Goal: Task Accomplishment & Management: Manage account settings

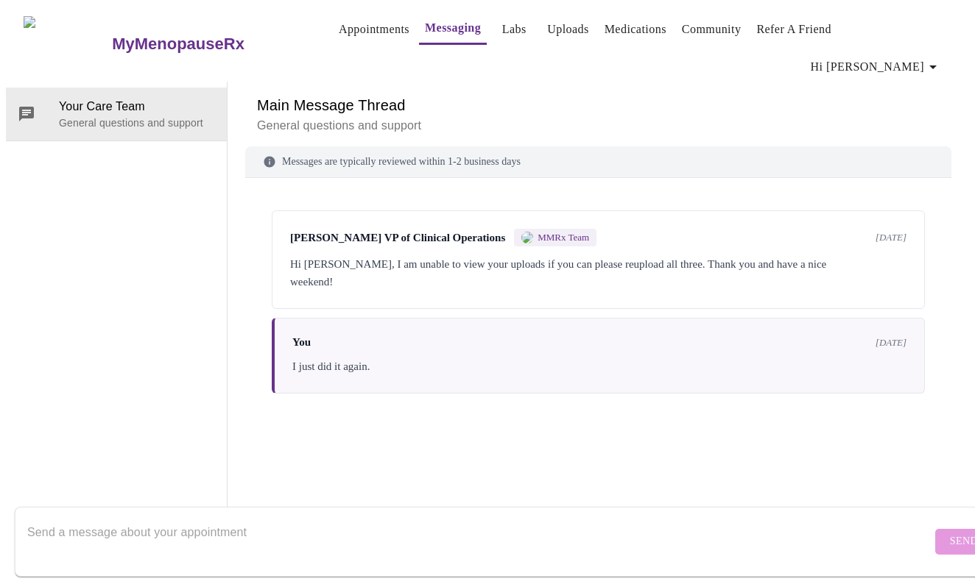
scroll to position [49, 0]
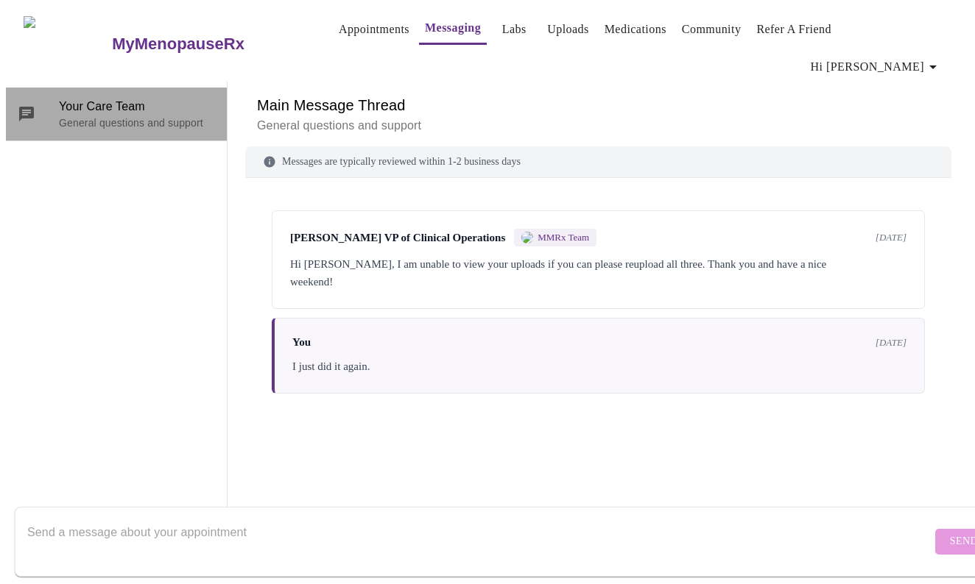
click at [63, 116] on p "General questions and support" at bounding box center [137, 123] width 156 height 15
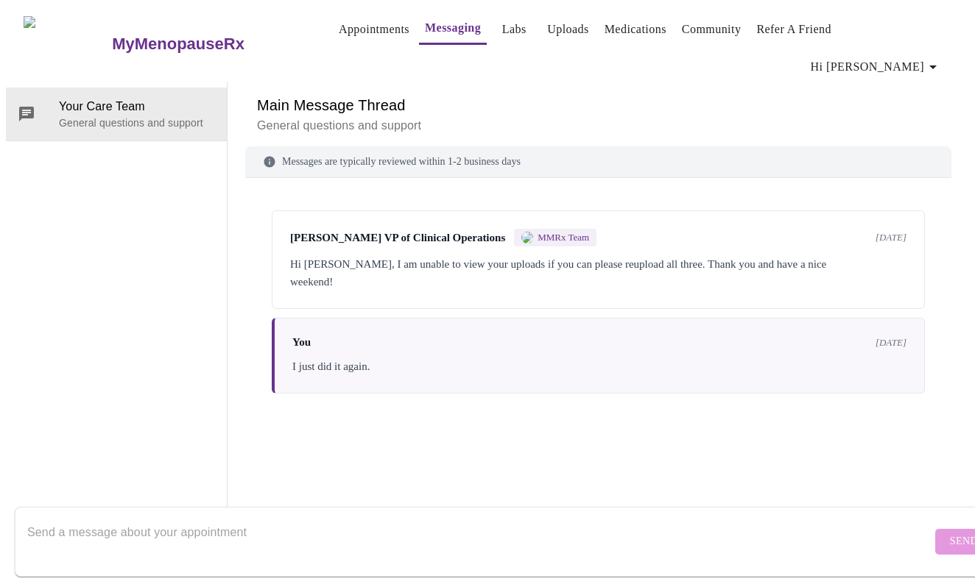
click at [172, 35] on h3 "MyMenopauseRx" at bounding box center [178, 44] width 132 height 19
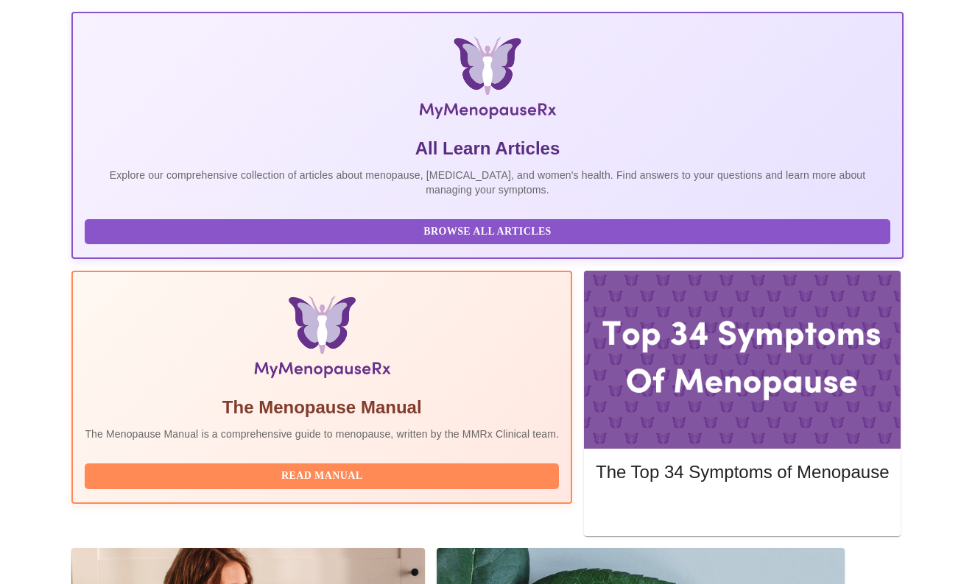
scroll to position [220, 0]
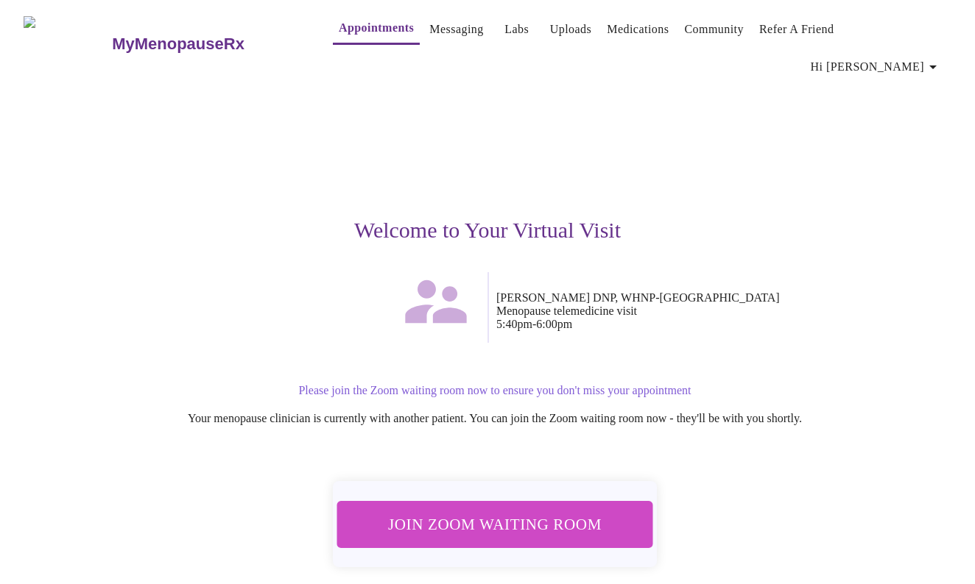
click at [492, 511] on span "Join Zoom Waiting Room" at bounding box center [494, 524] width 277 height 27
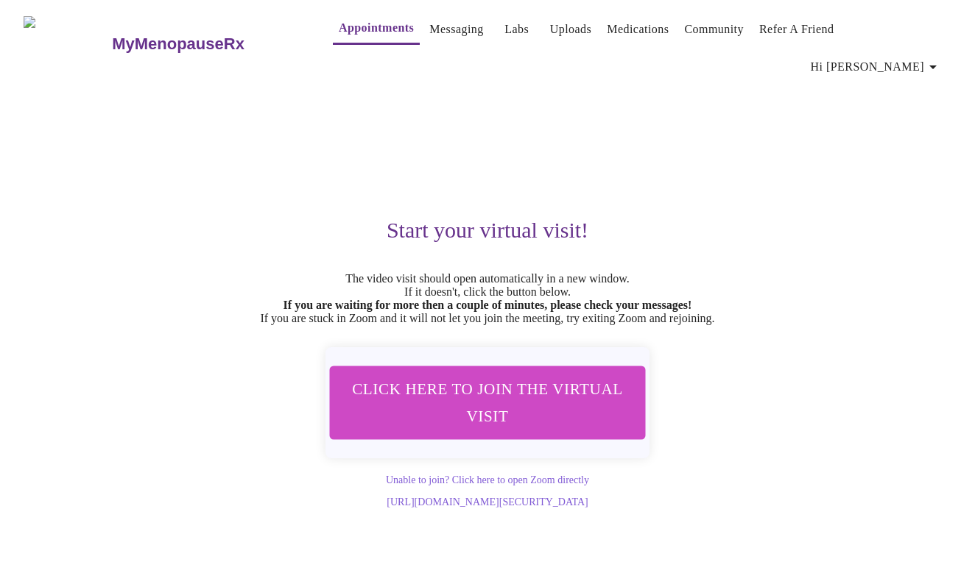
click at [135, 35] on h3 "MyMenopauseRx" at bounding box center [178, 44] width 132 height 19
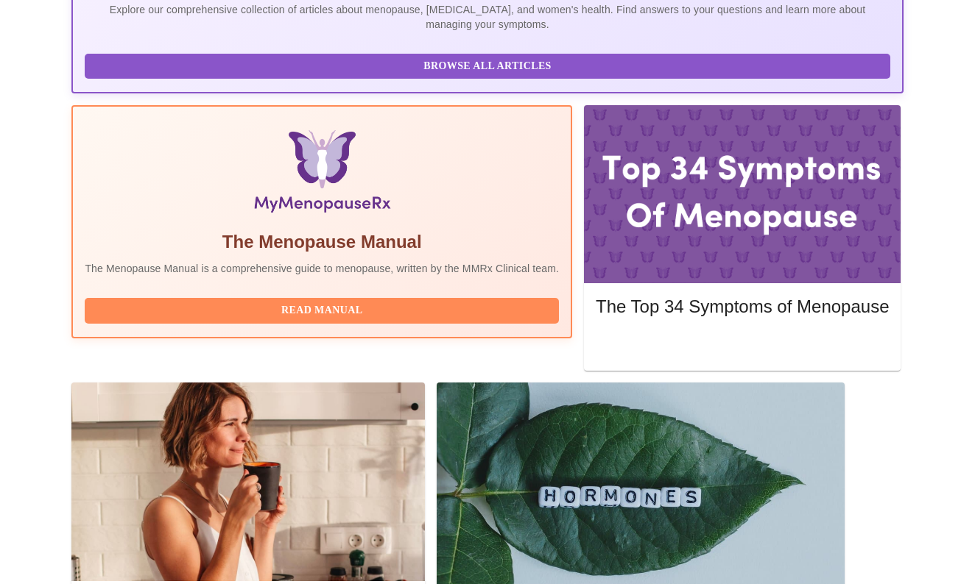
scroll to position [386, 0]
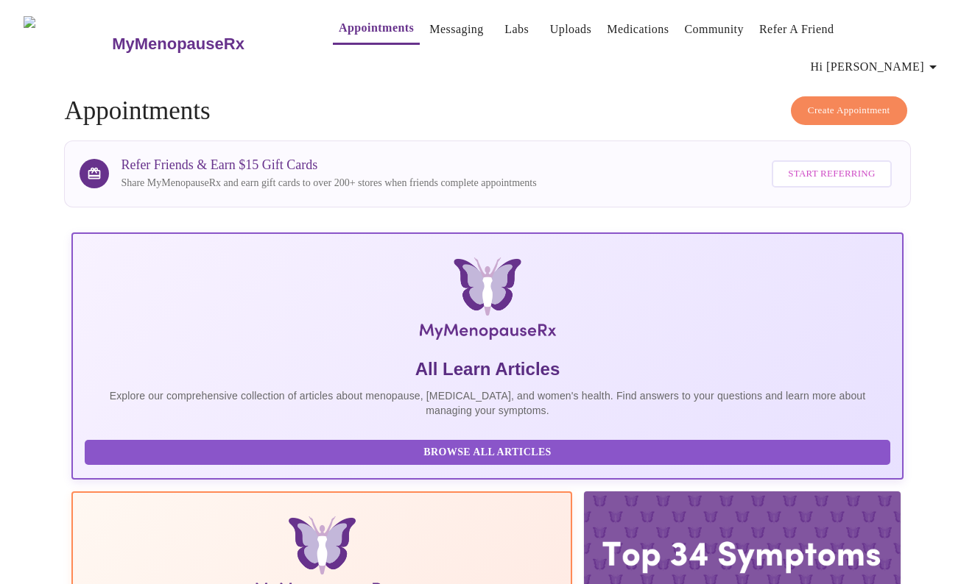
scroll to position [0, 0]
click at [611, 29] on link "Medications" at bounding box center [638, 29] width 62 height 21
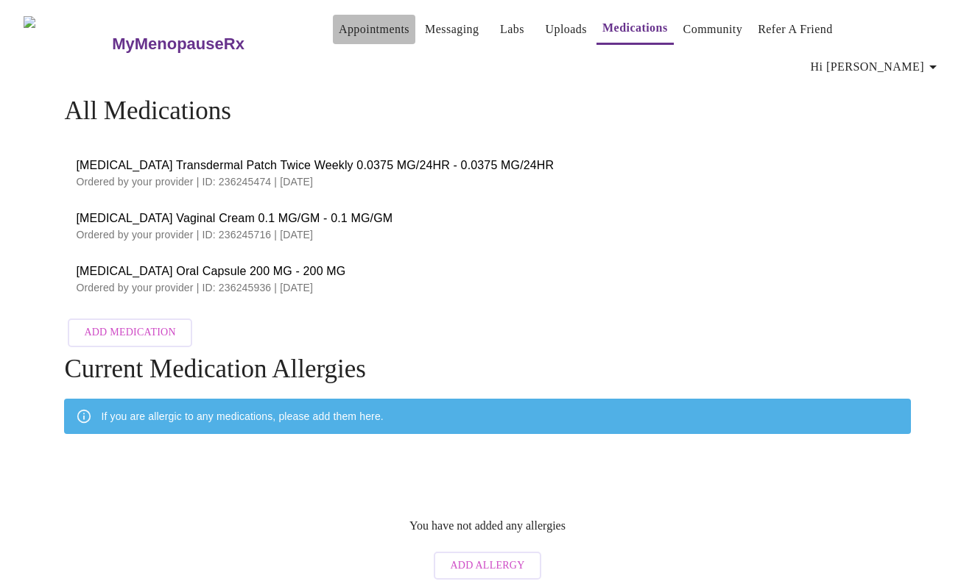
click at [355, 35] on link "Appointments" at bounding box center [374, 29] width 71 height 21
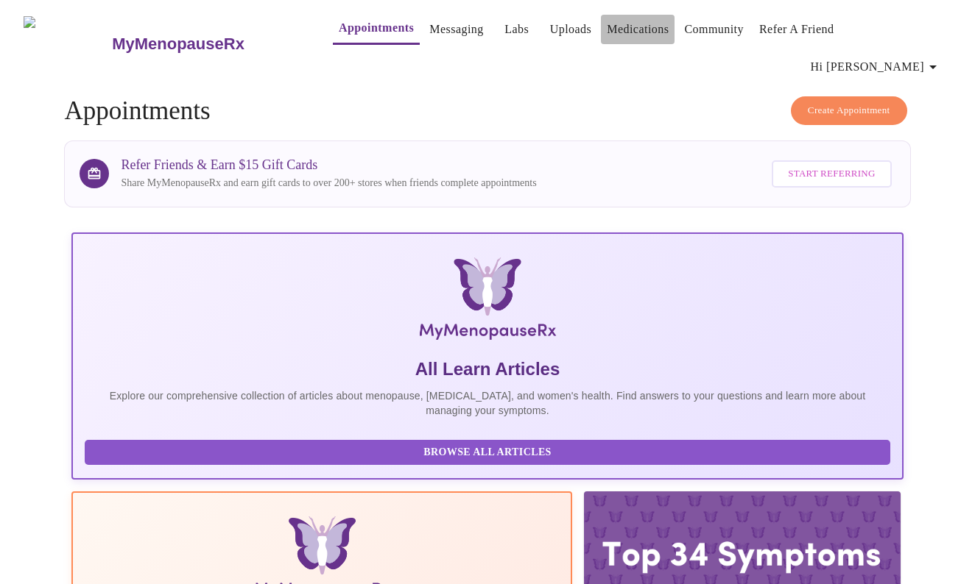
click at [607, 35] on link "Medications" at bounding box center [638, 29] width 62 height 21
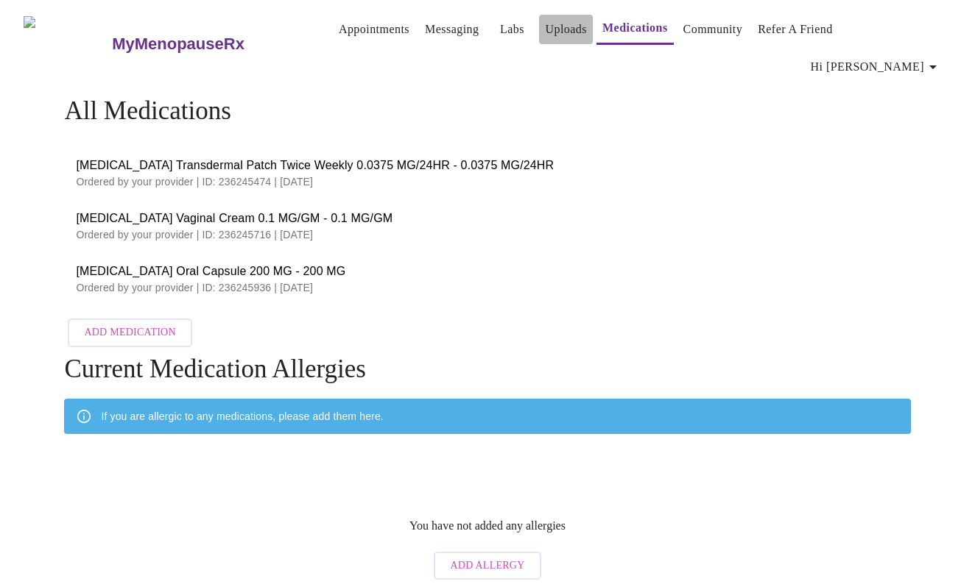
click at [545, 28] on link "Uploads" at bounding box center [566, 29] width 42 height 21
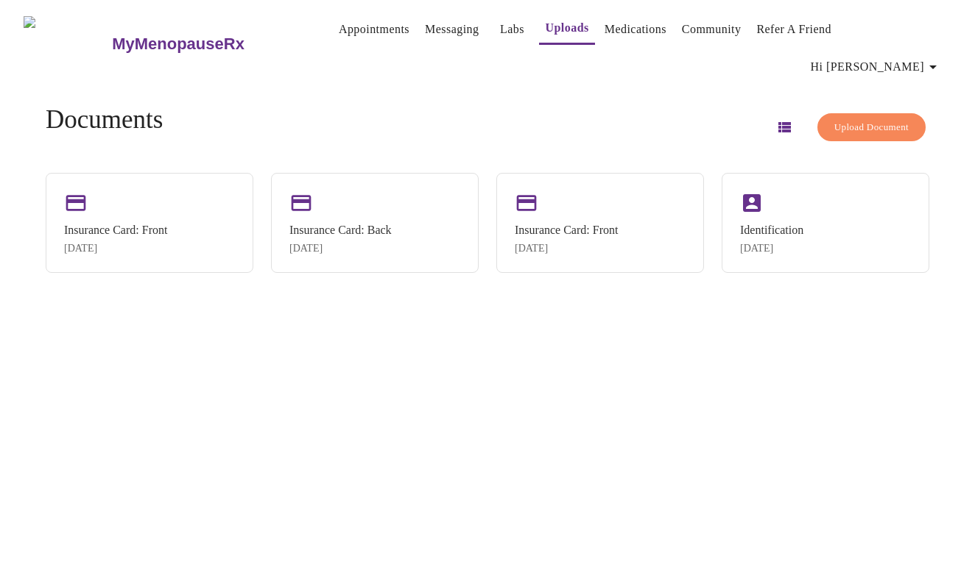
click at [431, 34] on link "Messaging" at bounding box center [452, 29] width 54 height 21
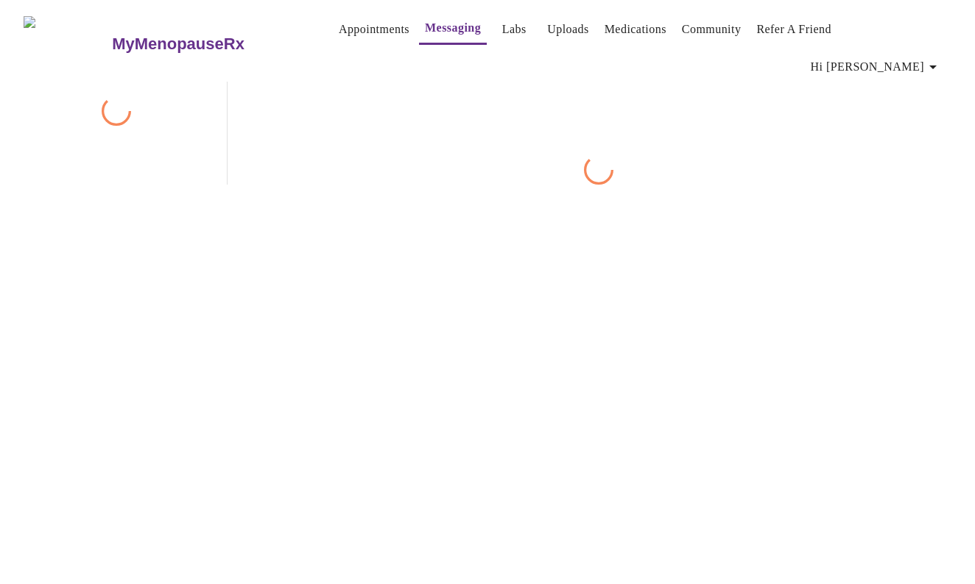
scroll to position [55, 0]
